Goal: Find specific page/section: Find specific page/section

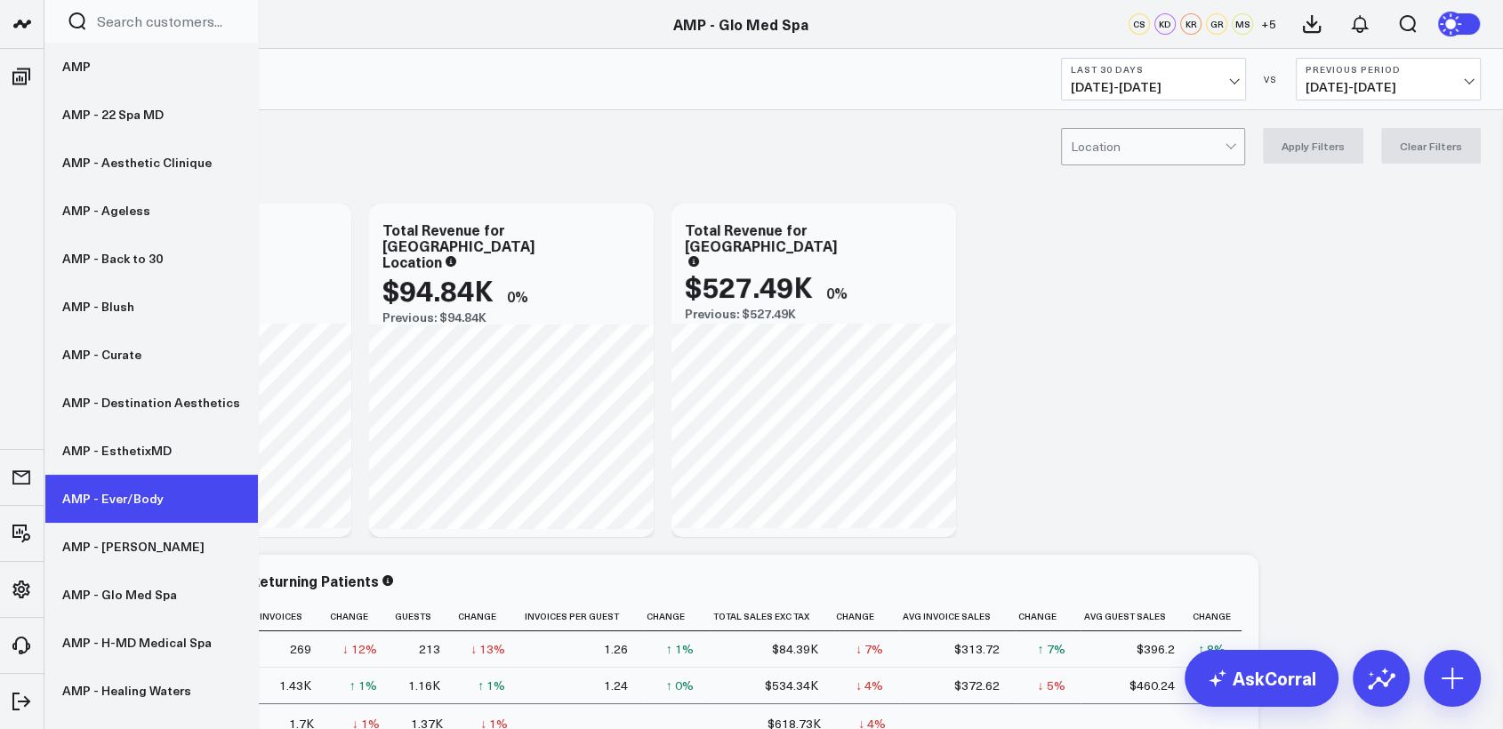
click at [152, 500] on link "AMP - Ever/Body" at bounding box center [150, 499] width 213 height 48
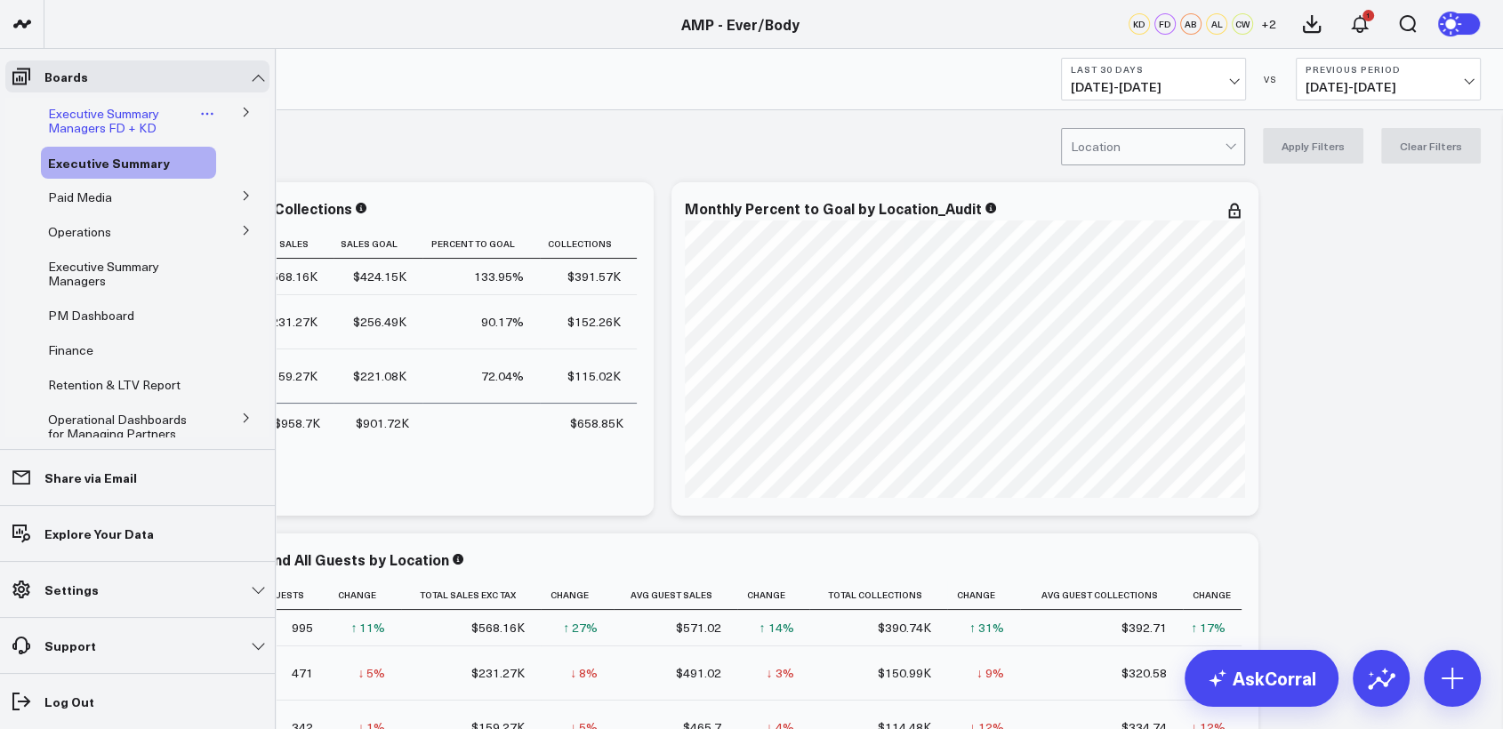
click at [100, 132] on span "Executive Summary Managers FD + KD" at bounding box center [103, 120] width 111 height 31
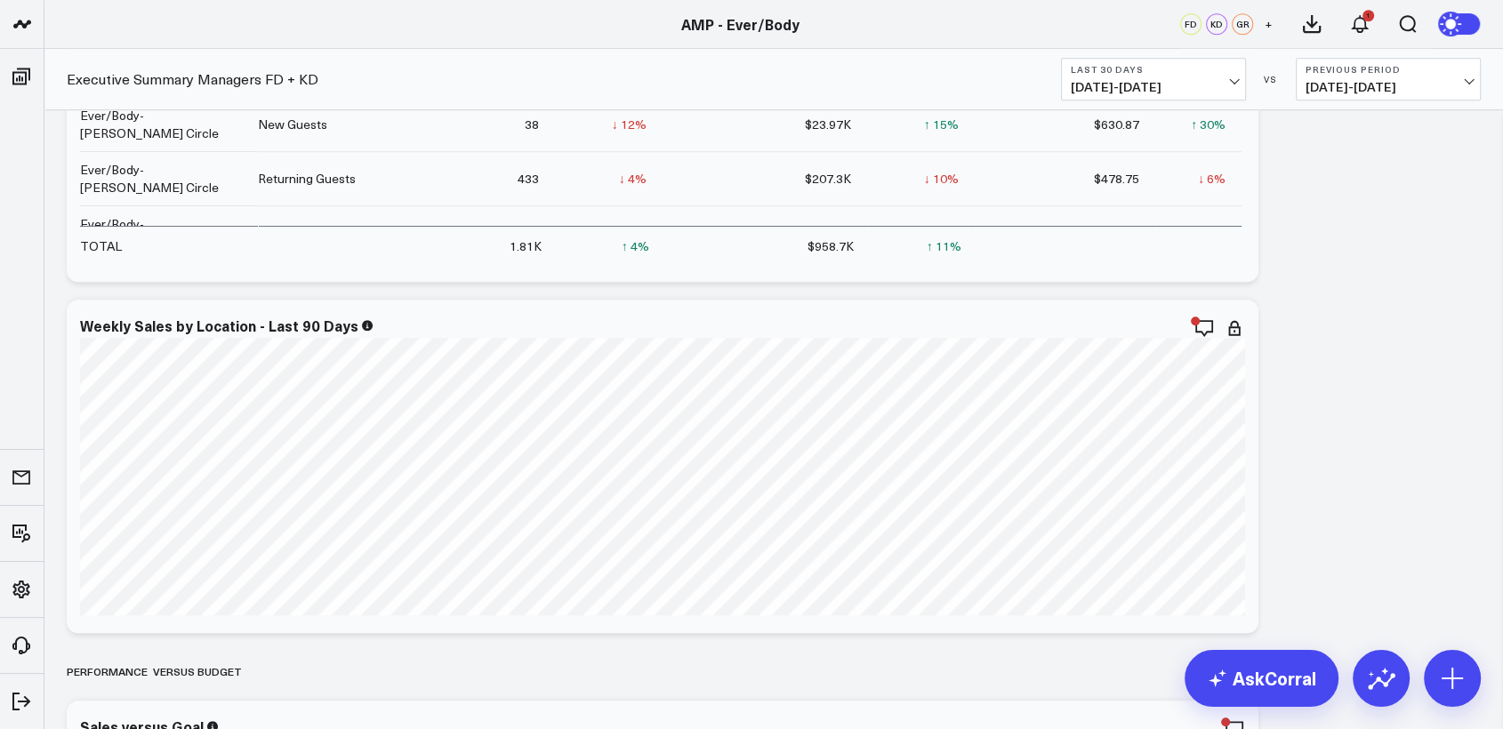
scroll to position [2863, 0]
